Goal: Communication & Community: Answer question/provide support

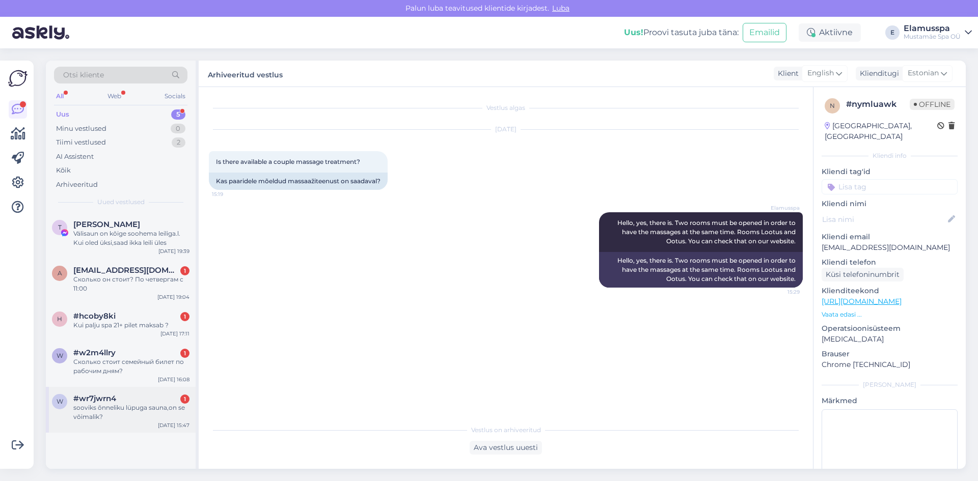
click at [146, 421] on div "sooviks õnneliku lüpuga sauna,on se võimalik?" at bounding box center [131, 412] width 116 height 18
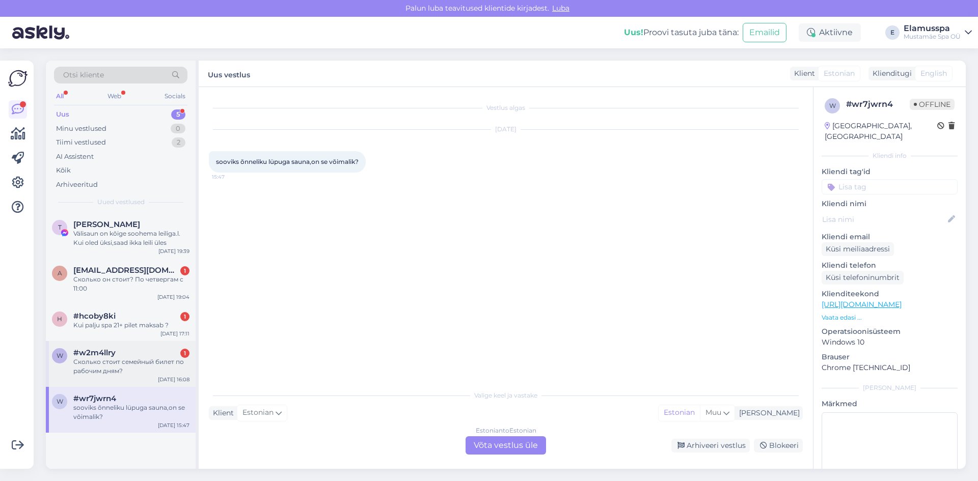
click at [160, 381] on div "w #w2m4llry 1 Сколько стоит семейный билет по рабочим дням? [DATE] 16:08" at bounding box center [121, 364] width 150 height 46
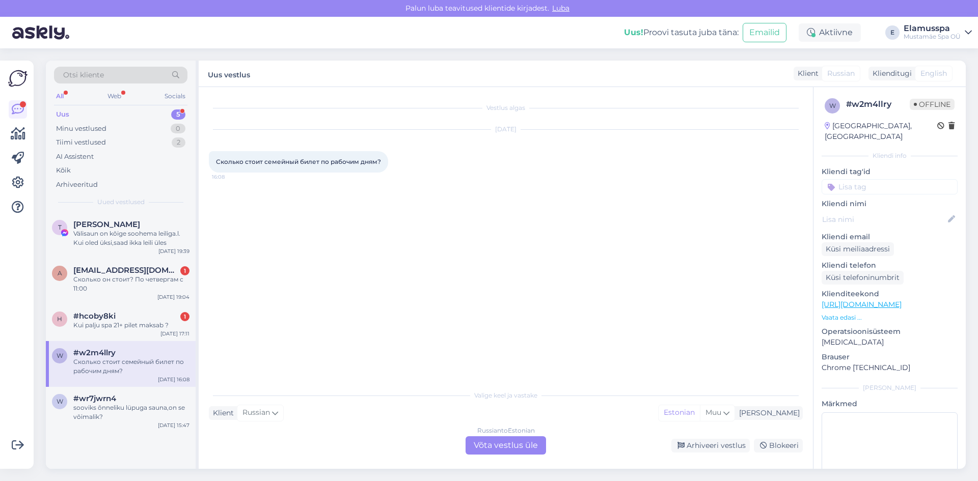
click at [491, 452] on div "Russian to Estonian Võta vestlus üle" at bounding box center [506, 445] width 80 height 18
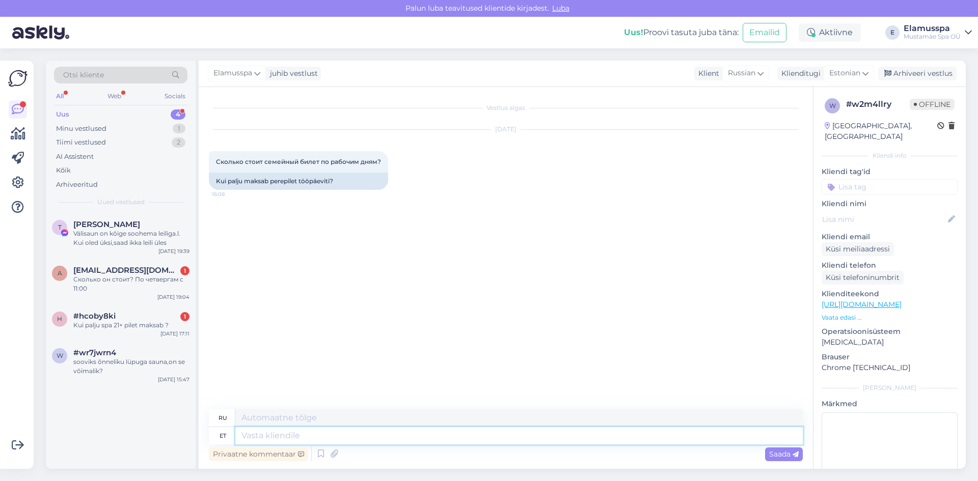
drag, startPoint x: 288, startPoint y: 430, endPoint x: 303, endPoint y: 441, distance: 17.8
click at [303, 441] on textarea at bounding box center [518, 435] width 567 height 17
type textarea "Tere!"
type textarea "Привет!"
type textarea "Tere! [GEOGRAPHIC_DATA]"
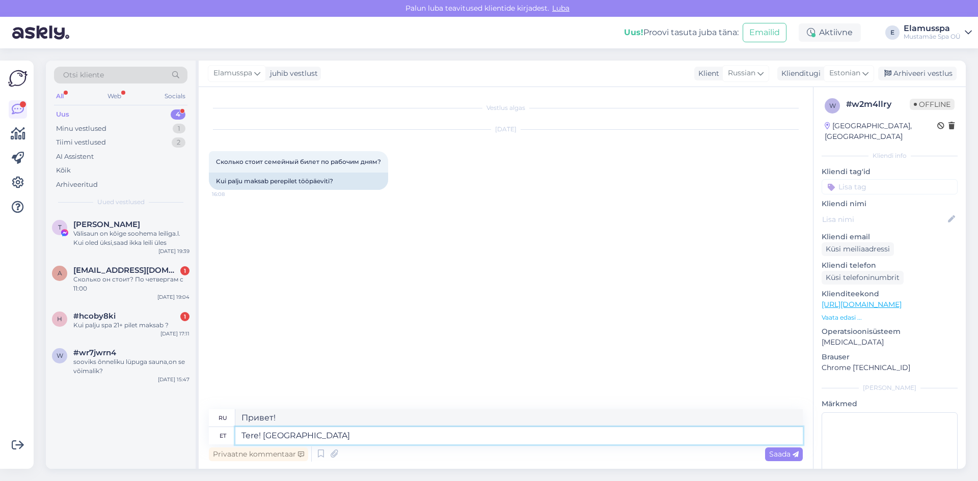
type textarea "Привет! Доброе утро!"
type textarea "Tere! Hommikune pilet"
type textarea "Привет! Утренний билет."
type textarea "Tere! Hommikune pilet 0"
type textarea "Здравствуйте! Утренний билет 0"
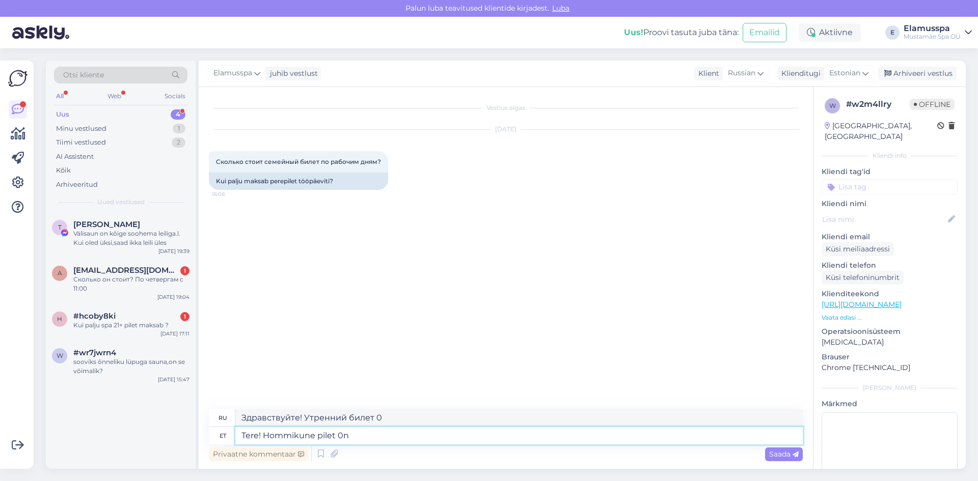
type textarea "Tere! Hommikune pilet 0n"
type textarea "Здравствуйте! Утренний билет 0n"
type textarea "Tere! Hommikune pilet o"
type textarea "Привет! Утренний билет."
type textarea "Tere! Hommikune pilet on"
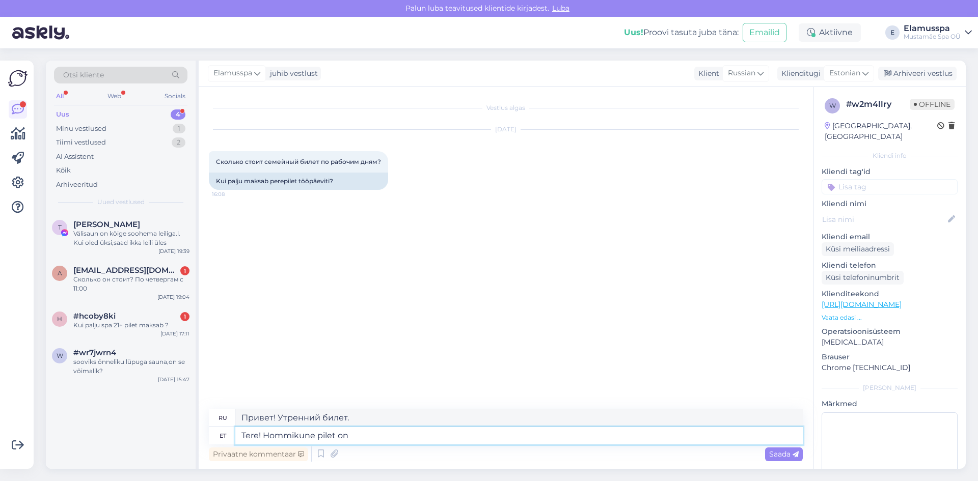
type textarea "Здравствуйте! Утренний билет"
type textarea "Tere! Hommikune pilet on 59"
type textarea "Здравствуйте! Утренний билет стоит 59."
type textarea "Tere! Hommikune pilet on 59€"
type textarea "Здравствуйте! Утренний билет стоит 59 евро."
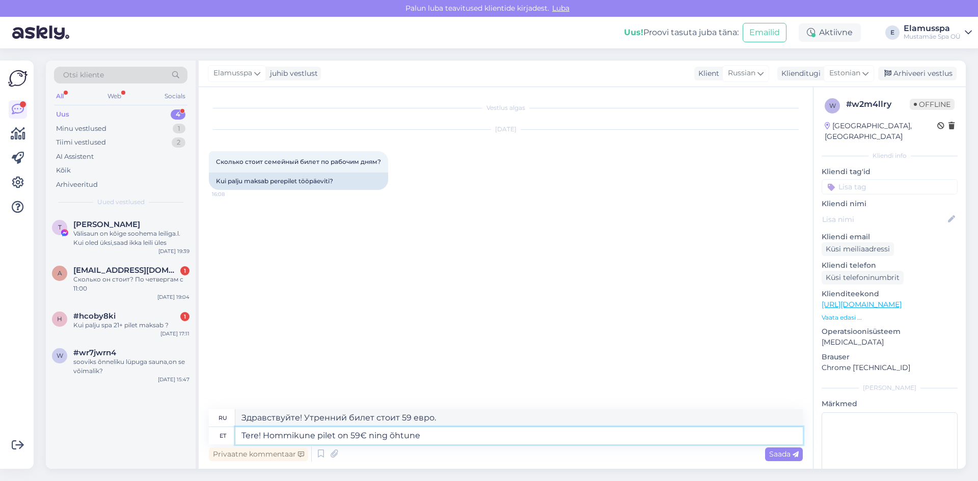
type textarea "Tere! Hommikune pilet on 59€ ning õhtune"
type textarea "Здравствуйте! Утренний билет стоит 59 евро, а вечерний —"
type textarea "Tere! Hommikune pilet on 59€ ning õhtune on 69"
type textarea "Здравствуйте! Утренний билет стоит 59 евро, вечерний — 69 евро."
type textarea "Tere! Hommikune pilet on 59€ ning õhtune on 69€."
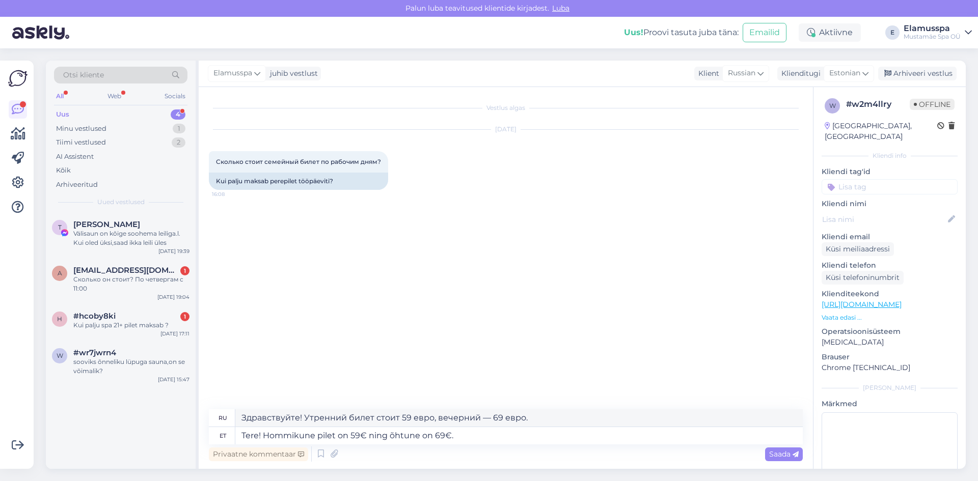
click at [365, 260] on div "Vestlus algas [DATE] Сколько стоит семейный билет по рабочим дням? 16:08 Kui pa…" at bounding box center [510, 248] width 603 height 303
click at [775, 451] on span "Saada" at bounding box center [784, 454] width 30 height 9
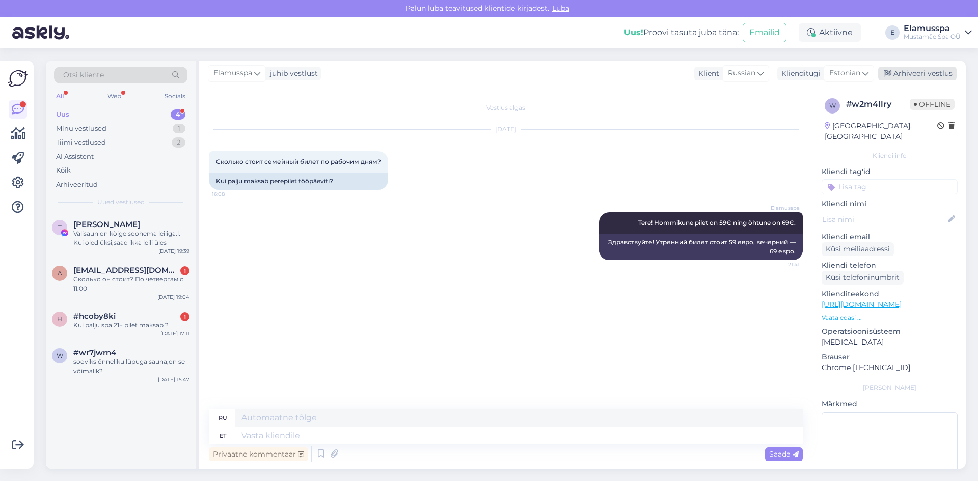
click at [937, 73] on div "Arhiveeri vestlus" at bounding box center [917, 74] width 78 height 14
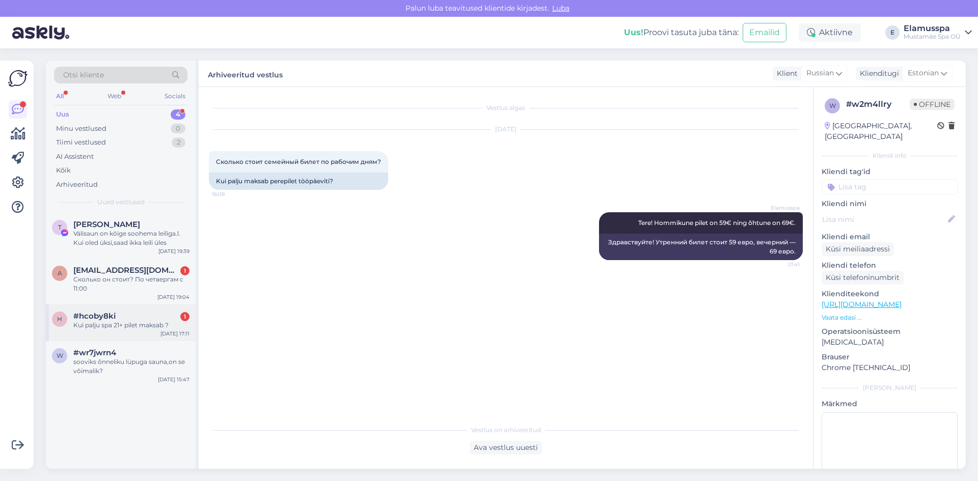
click at [118, 337] on div "h #hcoby8ki 1 Kui palju spa 21+ pilet maksab ? [DATE] 17:11" at bounding box center [121, 323] width 150 height 37
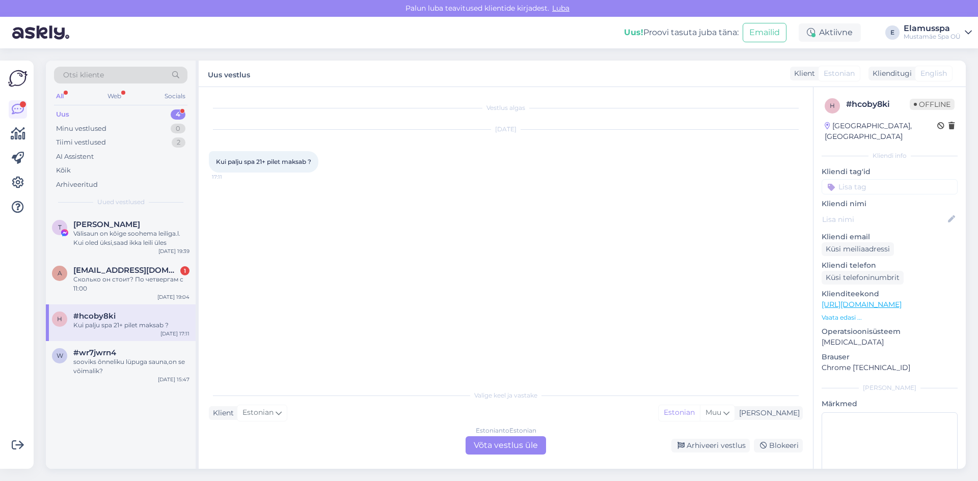
click at [531, 456] on div "Vestlus algas [DATE] Kui palju spa 21+ pilet maksab ? 17:11 Valige [PERSON_NAME…" at bounding box center [506, 278] width 614 height 382
click at [526, 447] on div "Estonian to Estonian Võta vestlus üle" at bounding box center [506, 445] width 80 height 18
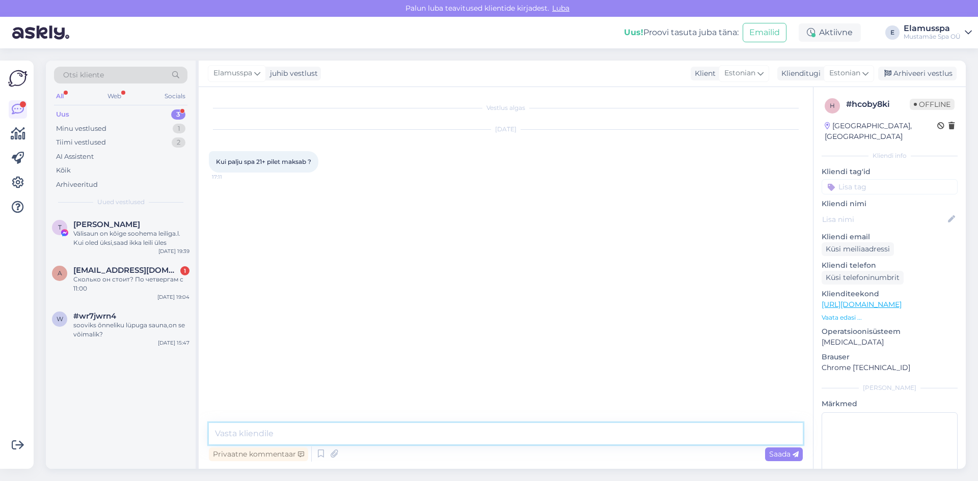
click at [483, 423] on textarea at bounding box center [506, 433] width 594 height 21
type textarea "Tere! Hetkel on see hind 39€."
click at [937, 74] on div "Arhiveeri vestlus" at bounding box center [917, 74] width 78 height 14
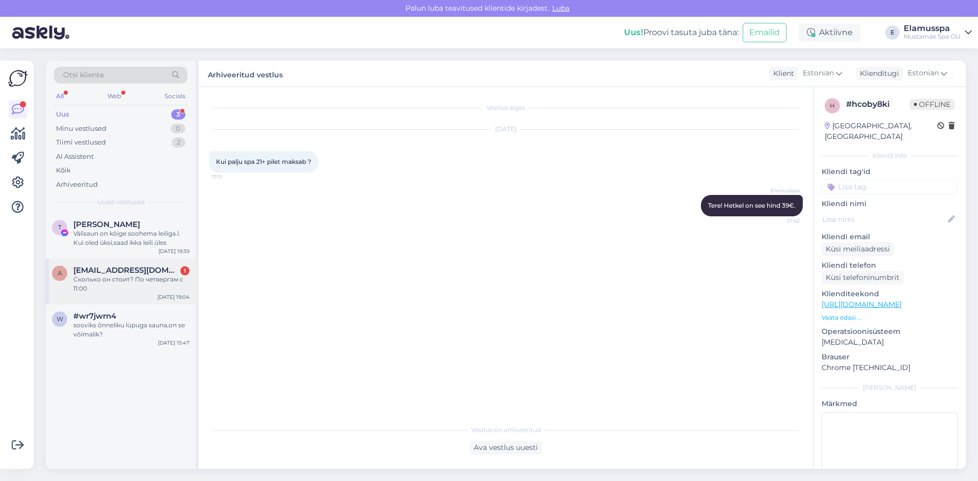
click at [112, 293] on div "Сколько он стоит? По четвергам с 11:00" at bounding box center [131, 284] width 116 height 18
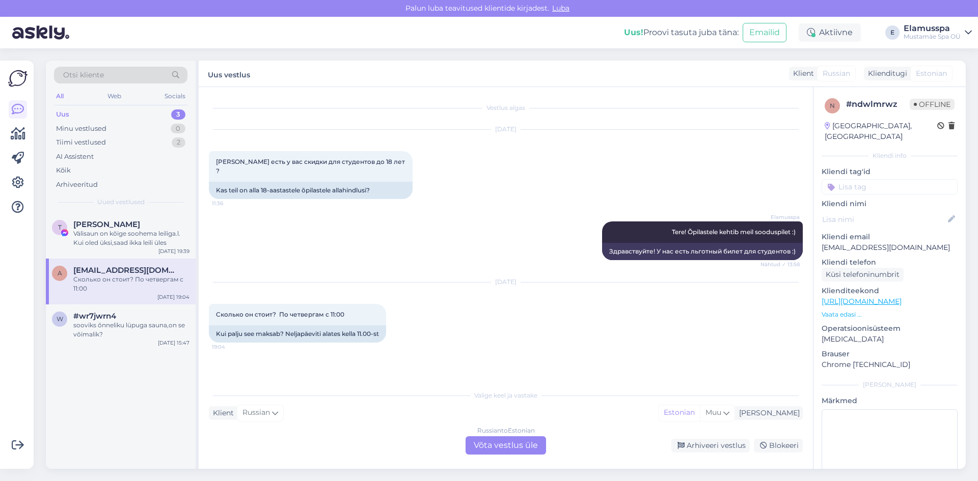
click at [501, 439] on div "Russian to Estonian Võta vestlus üle" at bounding box center [506, 445] width 80 height 18
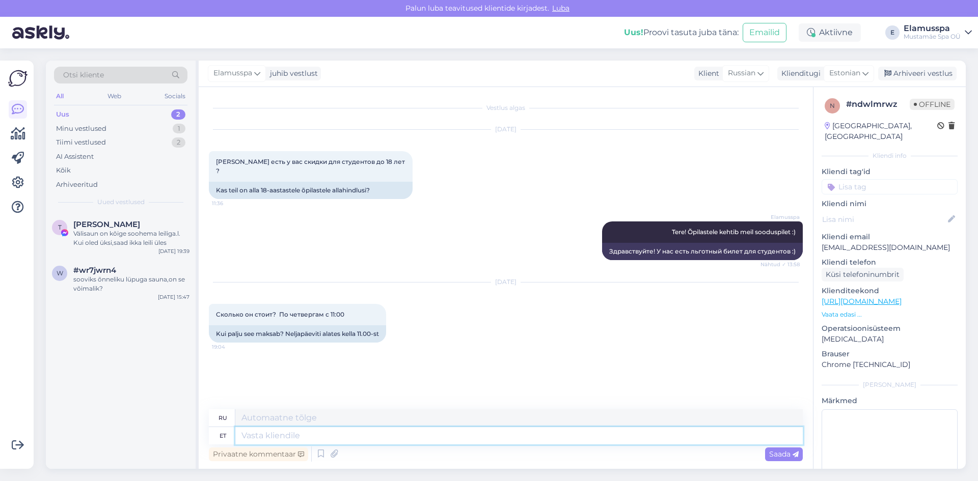
click at [302, 436] on textarea at bounding box center [518, 435] width 567 height 17
type textarea "Tere,"
type textarea "Привет"
type textarea "Tere,"
type textarea "Привет,"
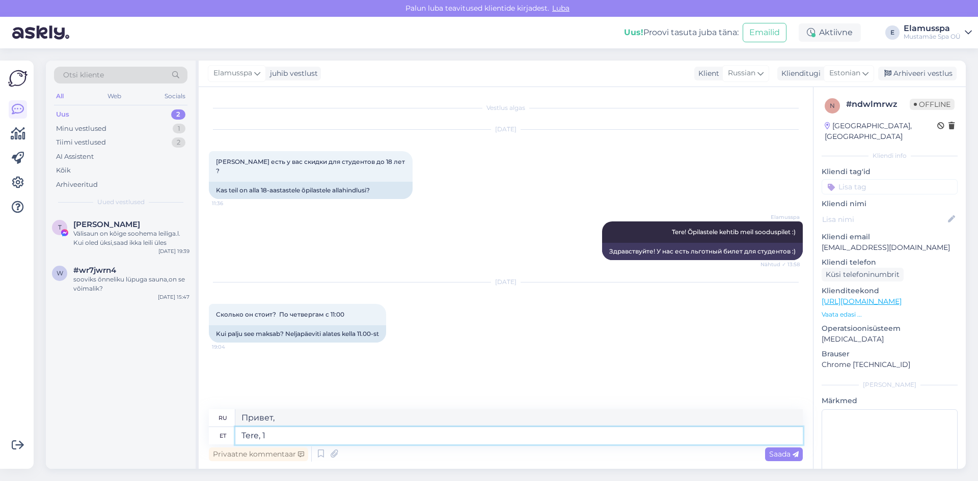
type textarea "Tere, 16"
type textarea "Привет, 16"
type textarea "Tere, 16€"
type textarea "Здравствуйте, 16€"
type textarea "Tere, 16€ ning"
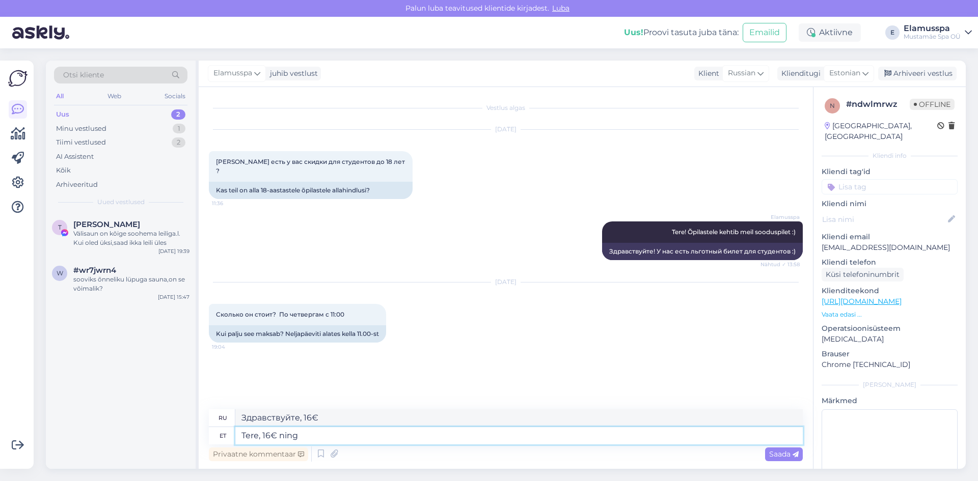
type textarea "Здравствуйте, 16€ [PERSON_NAME]"
type textarea "Tere, 16€ [PERSON_NAME]"
type textarea "Здравствуйте, 16€ и выше"
type textarea "Tere, 16€ ning [PERSON_NAME] 14.00 o"
type textarea "Здравствуйте, 16€ и после 14.00"
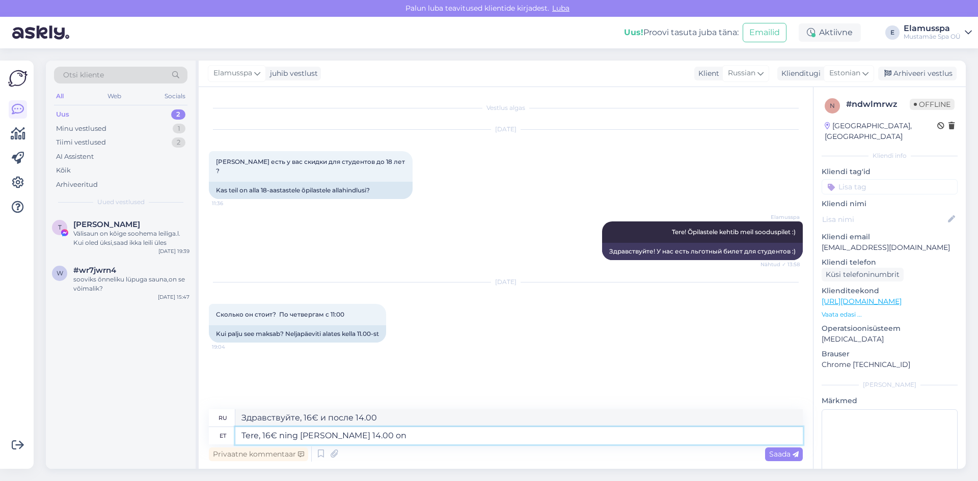
type textarea "Tere, 16€ ning [PERSON_NAME] 14.00 on 2"
type textarea "Здравствуйте, 16 евро и после 14.00 это"
type textarea "Tere, 16€ ning [PERSON_NAME] 14.00 on 25"
type textarea "Здравствуйте, 16 евро, а после 14.00 — 25."
type textarea "Tere, 16€ ning [PERSON_NAME] 14.00 on 25€."
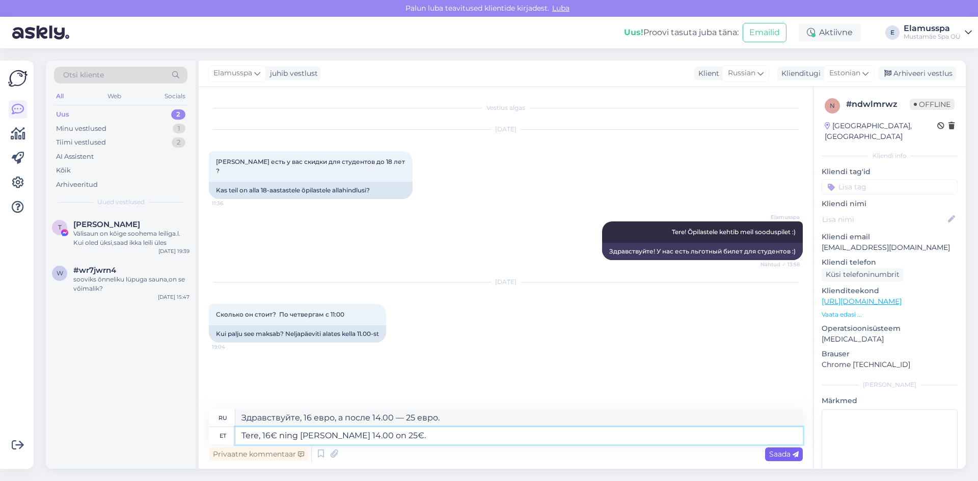
type textarea "Здравствуйте, 16 евро, а после 14.00 25 евро."
type textarea "Tere, 16€ ning [PERSON_NAME] 14.00 on 25€."
click at [785, 455] on span "Saada" at bounding box center [784, 454] width 30 height 9
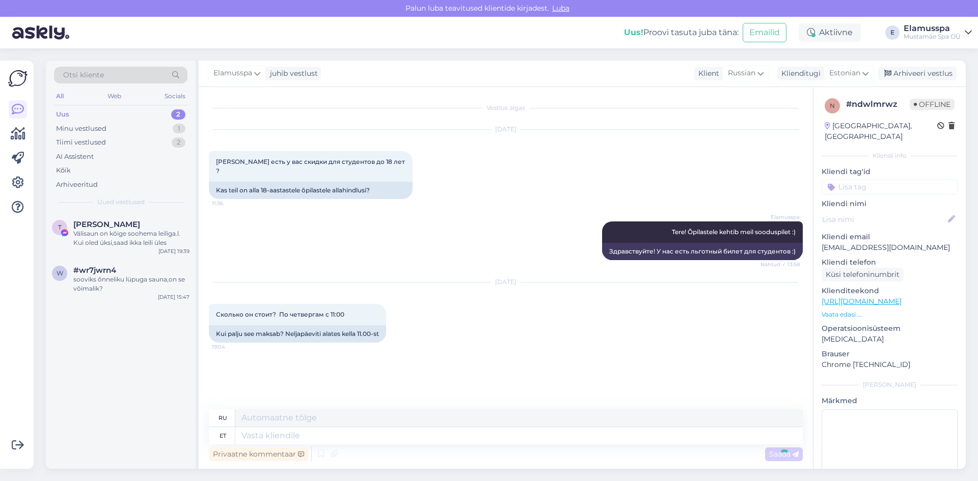
scroll to position [6, 0]
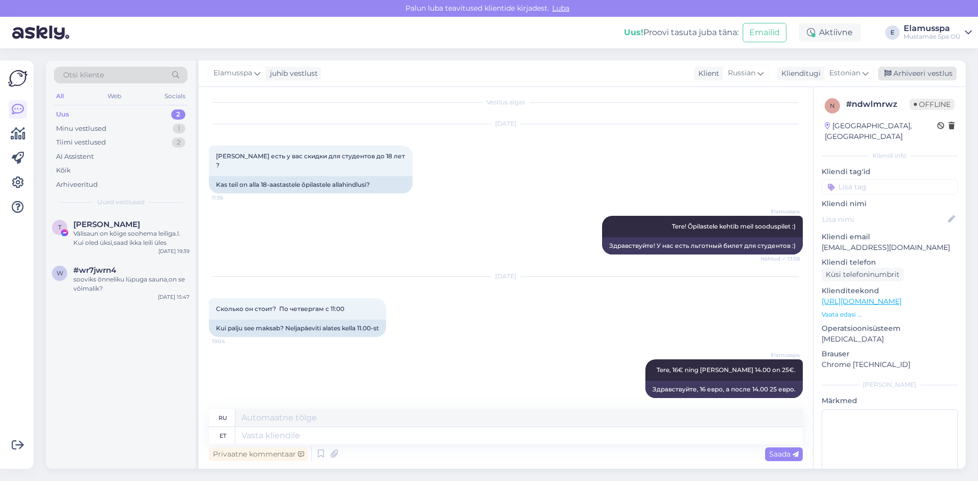
click at [927, 70] on div "Arhiveeri vestlus" at bounding box center [917, 74] width 78 height 14
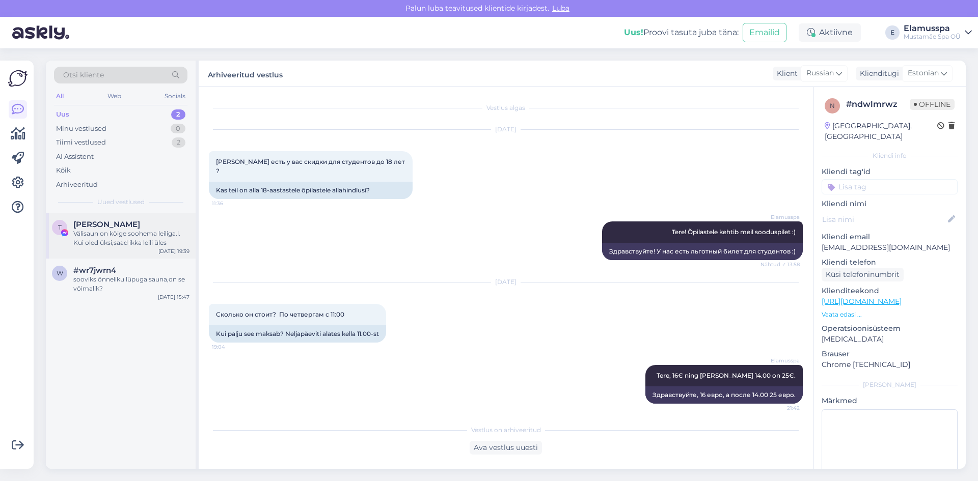
click at [86, 240] on div "Välisaun on kõige soohema leiliga.l. Kui oled üksi,saad ikka leili üles" at bounding box center [131, 238] width 116 height 18
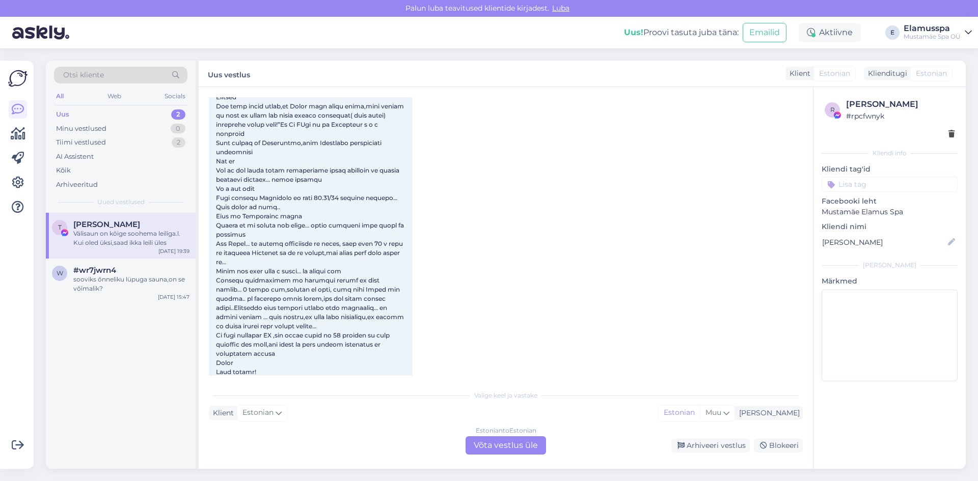
scroll to position [887, 0]
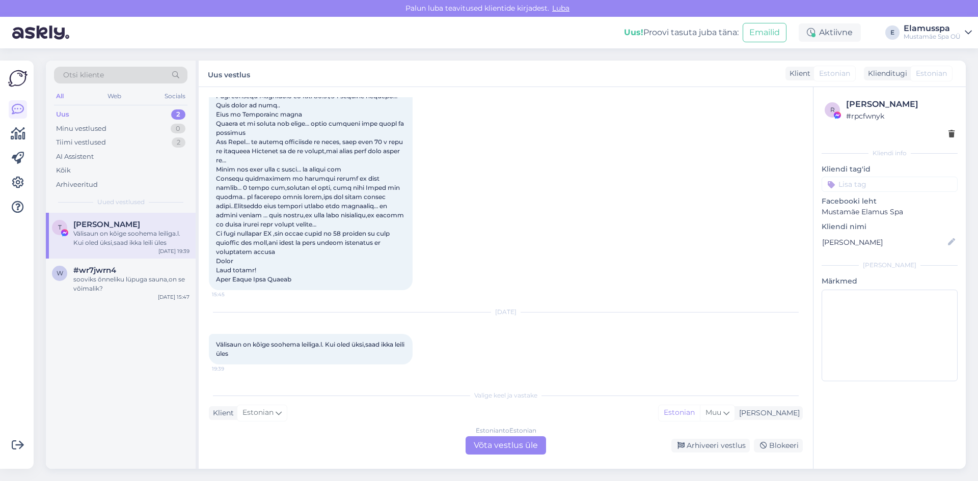
click at [503, 449] on div "Estonian to Estonian Võta vestlus üle" at bounding box center [506, 445] width 80 height 18
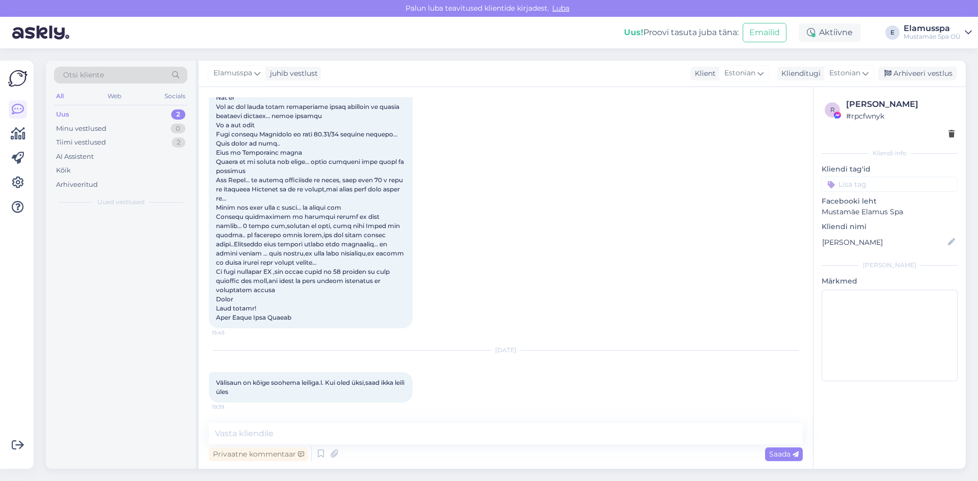
scroll to position [849, 0]
click at [909, 71] on div "Arhiveeri vestlus" at bounding box center [917, 74] width 78 height 14
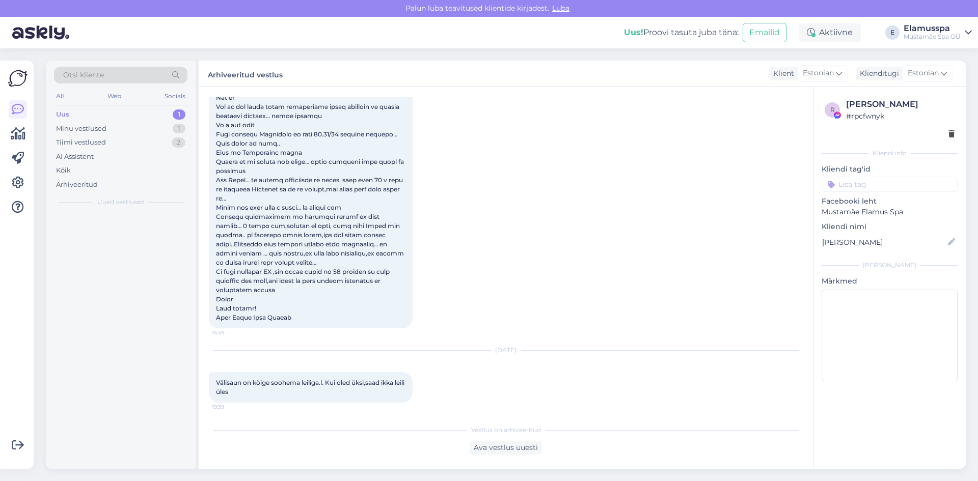
scroll to position [852, 0]
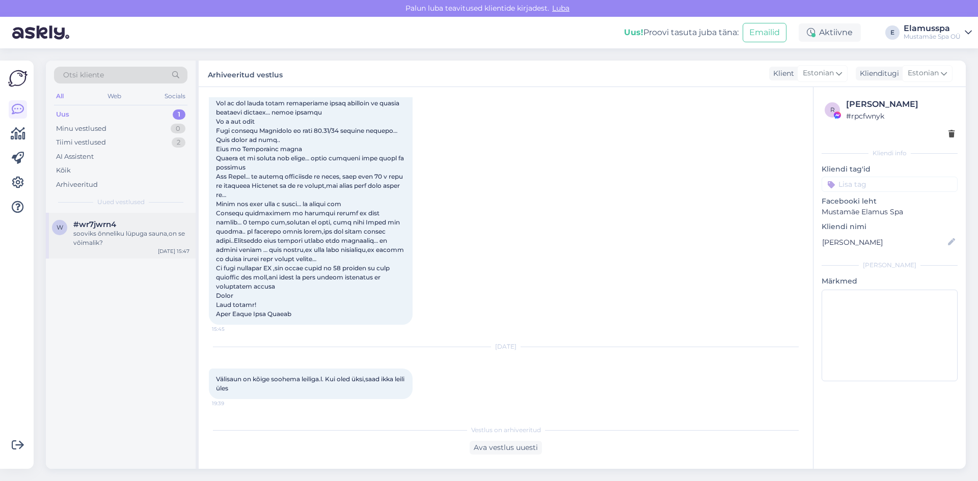
click at [147, 231] on div "sooviks õnneliku lüpuga sauna,on se võimalik?" at bounding box center [131, 238] width 116 height 18
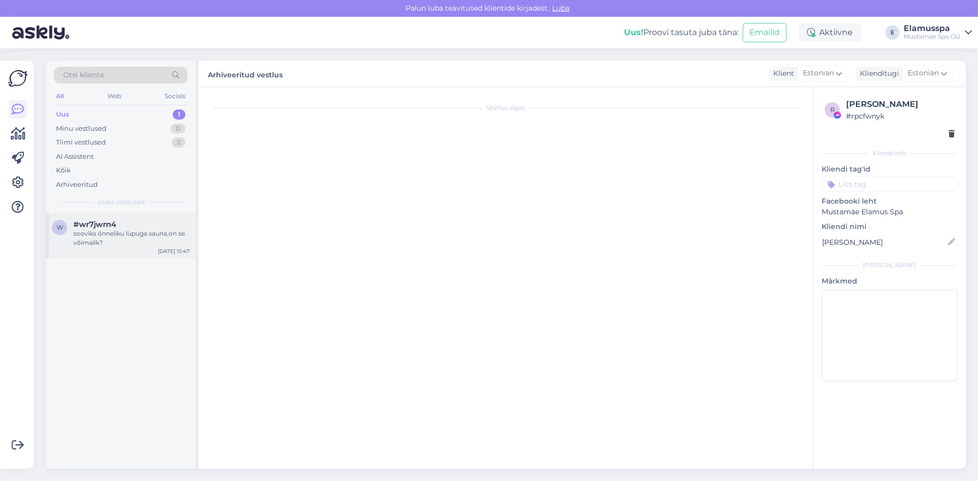
scroll to position [0, 0]
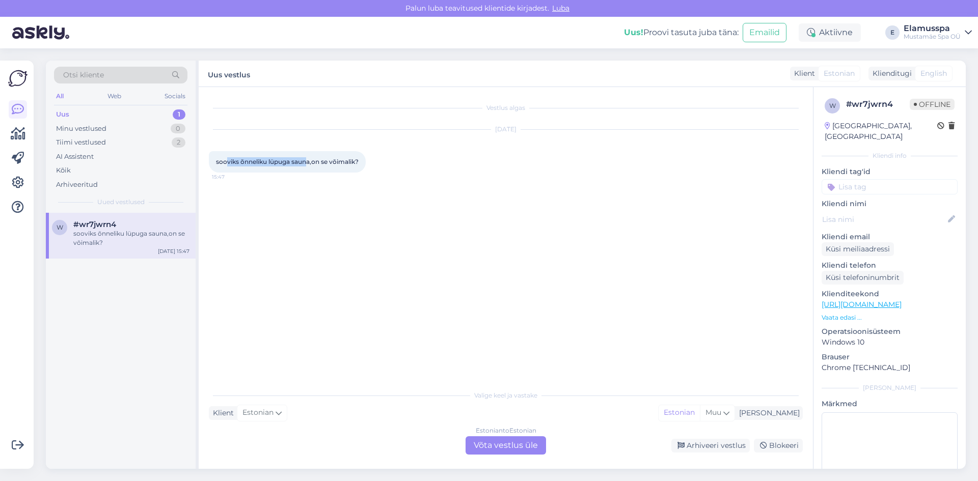
drag, startPoint x: 307, startPoint y: 169, endPoint x: 228, endPoint y: 159, distance: 79.5
click at [228, 159] on div "sooviks õnneliku lüpuga sauna,on se võimalik? 15:47" at bounding box center [287, 161] width 157 height 21
click at [250, 163] on span "sooviks õnneliku lüpuga sauna,on se võimalik?" at bounding box center [287, 162] width 143 height 8
click at [482, 451] on div "Estonian to Estonian Võta vestlus üle" at bounding box center [506, 445] width 80 height 18
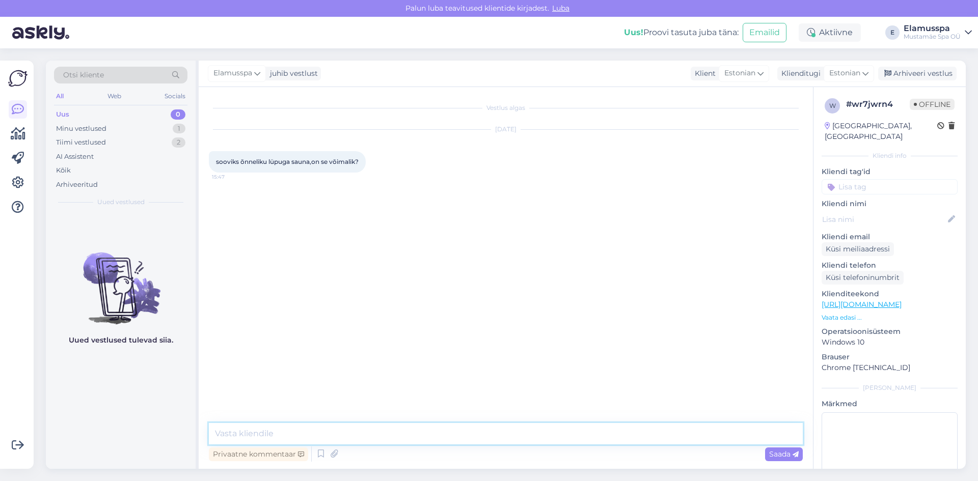
click at [364, 439] on textarea at bounding box center [506, 433] width 594 height 21
type textarea "Tere! Selliseid teenuseid meie spaas ei ole."
click at [770, 454] on span "Saada" at bounding box center [784, 454] width 30 height 9
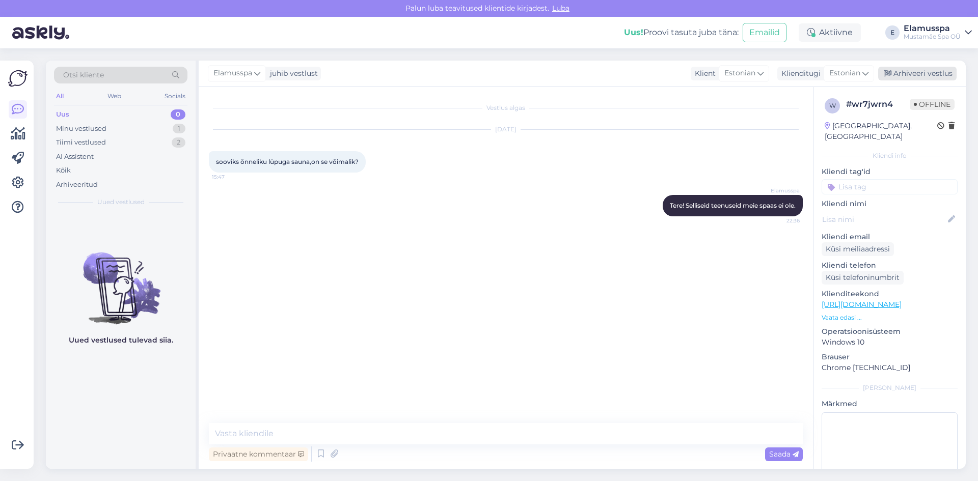
click at [943, 70] on div "Arhiveeri vestlus" at bounding box center [917, 74] width 78 height 14
